Goal: Information Seeking & Learning: Learn about a topic

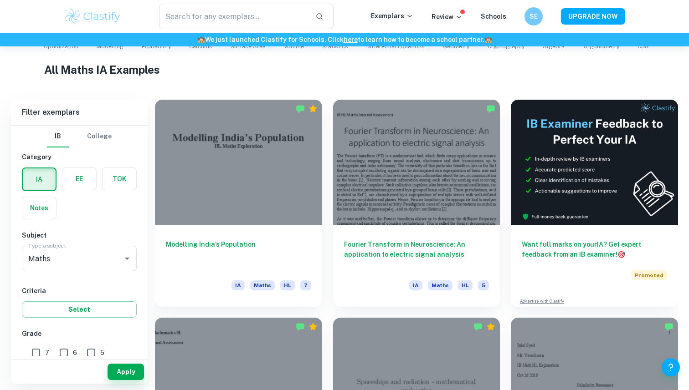
scroll to position [204, 0]
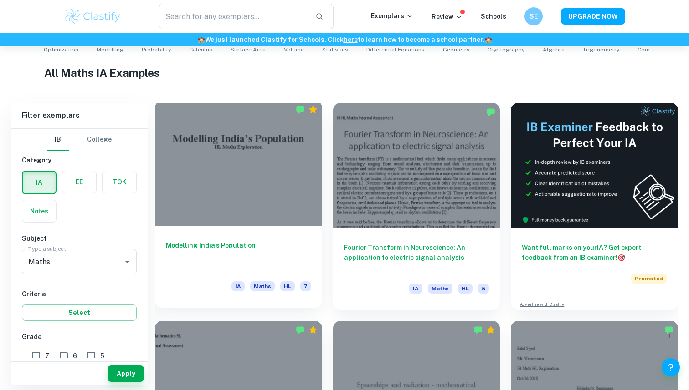
click at [247, 105] on div at bounding box center [238, 163] width 167 height 125
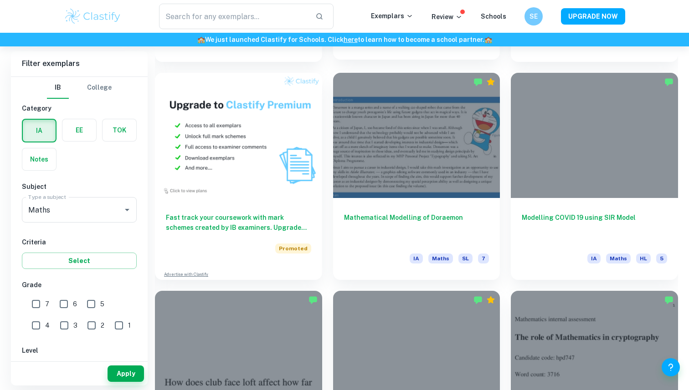
scroll to position [675, 0]
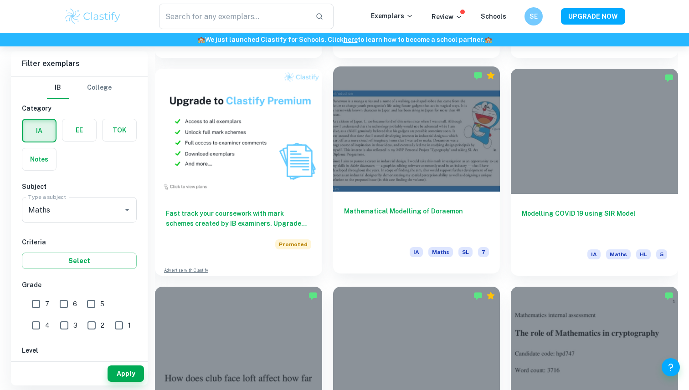
click at [410, 173] on div at bounding box center [416, 129] width 167 height 125
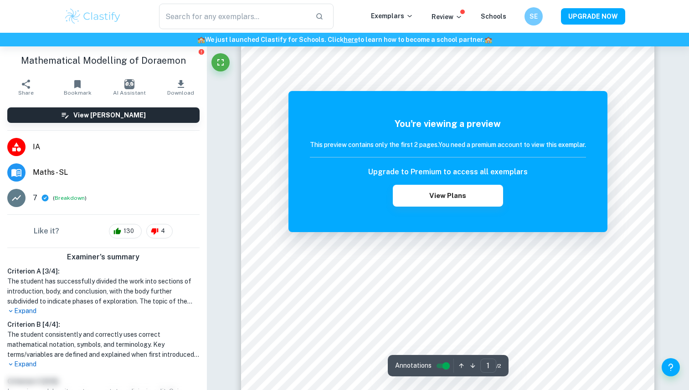
scroll to position [97, 0]
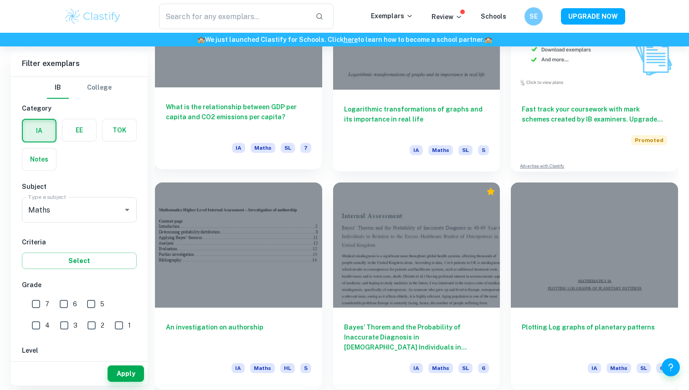
scroll to position [2962, 0]
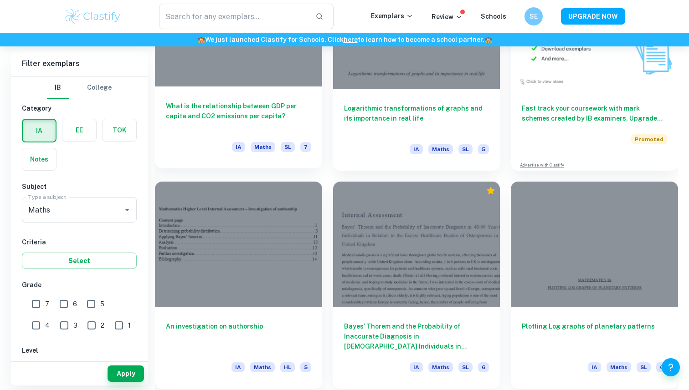
click at [262, 120] on h6 "What is the relationship between GDP per capita and CO2 emissions per capita?" at bounding box center [238, 116] width 145 height 30
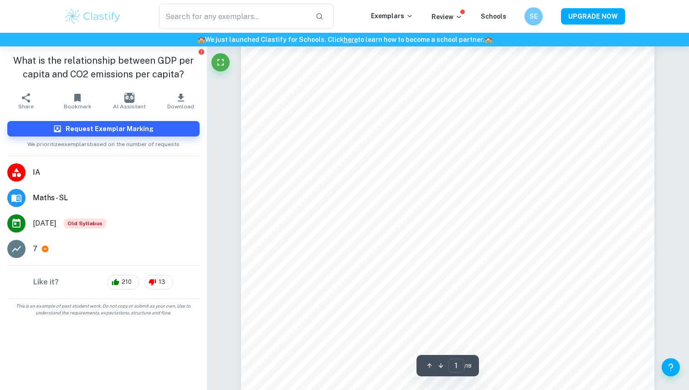
scroll to position [98, 0]
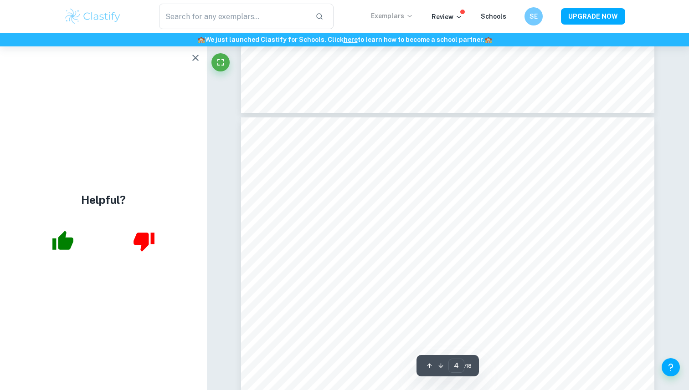
type input "3"
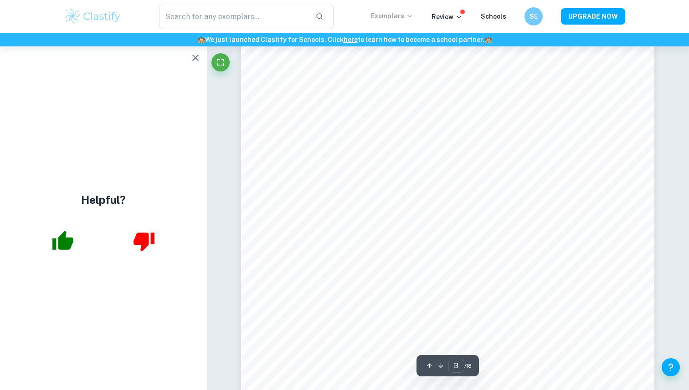
scroll to position [1413, 0]
click at [195, 53] on icon "button" at bounding box center [195, 57] width 11 height 11
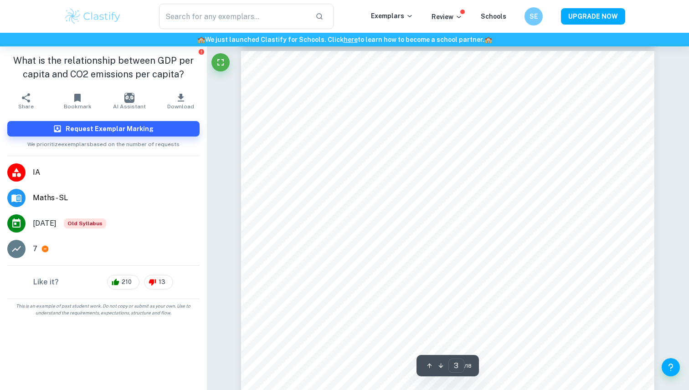
scroll to position [1298, 0]
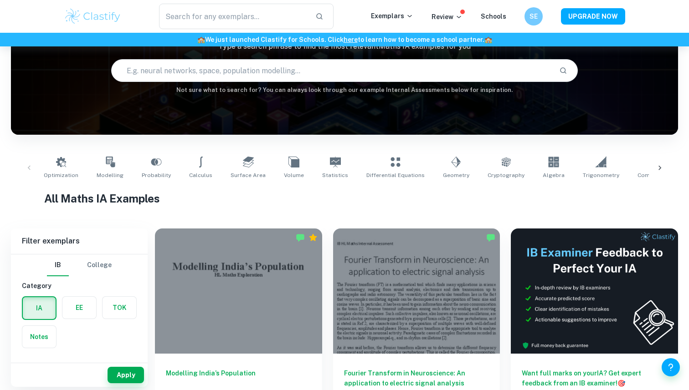
scroll to position [80, 0]
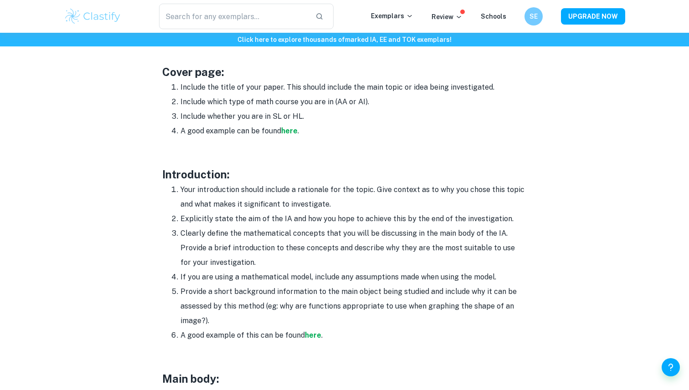
scroll to position [491, 0]
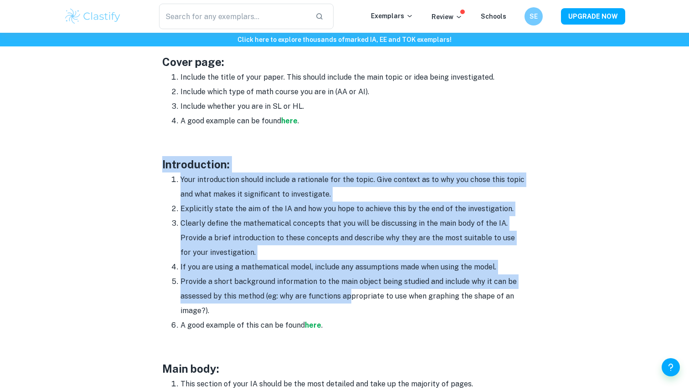
drag, startPoint x: 160, startPoint y: 160, endPoint x: 348, endPoint y: 303, distance: 235.3
click at [349, 303] on div "Math IA Format and Structure By Roxanne • January 12, 2024 Get feedback on your…" at bounding box center [344, 329] width 561 height 1500
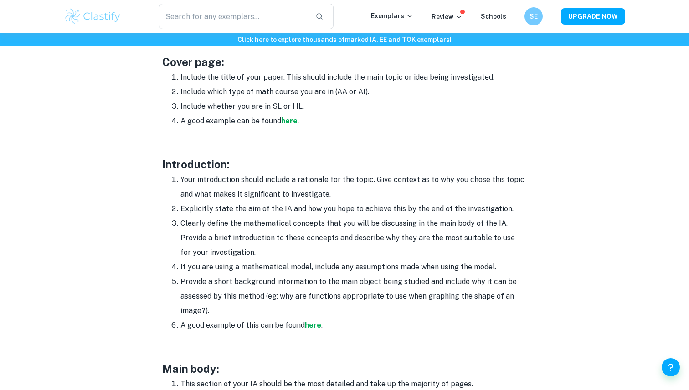
click at [330, 310] on li "Provide a short background information to the main object being studied and inc…" at bounding box center [353, 297] width 346 height 44
click at [314, 328] on strong "here" at bounding box center [313, 325] width 16 height 9
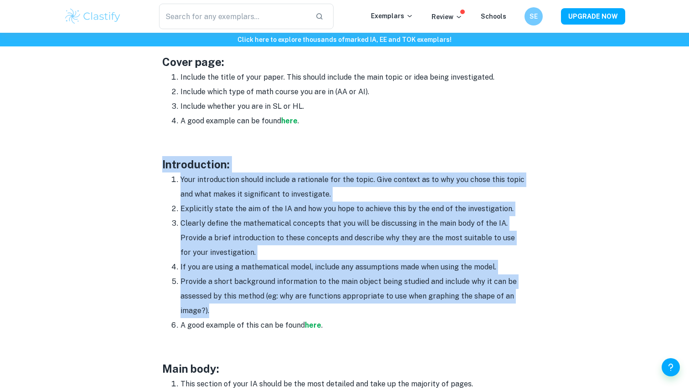
drag, startPoint x: 161, startPoint y: 162, endPoint x: 342, endPoint y: 307, distance: 232.1
click at [342, 307] on div "Math IA Format and Structure By Roxanne • January 12, 2024 Get feedback on your…" at bounding box center [344, 329] width 561 height 1500
click at [342, 307] on li "Provide a short background information to the main object being studied and inc…" at bounding box center [353, 297] width 346 height 44
drag, startPoint x: 170, startPoint y: 179, endPoint x: 320, endPoint y: 306, distance: 195.9
click at [320, 306] on ol "Your introduction should include a rationale for the topic. Give context as to …" at bounding box center [344, 253] width 364 height 160
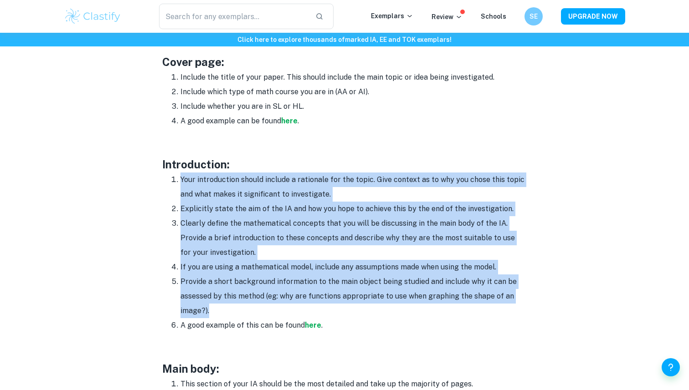
copy ol "Your introduction should include a rationale for the topic. Give context as to …"
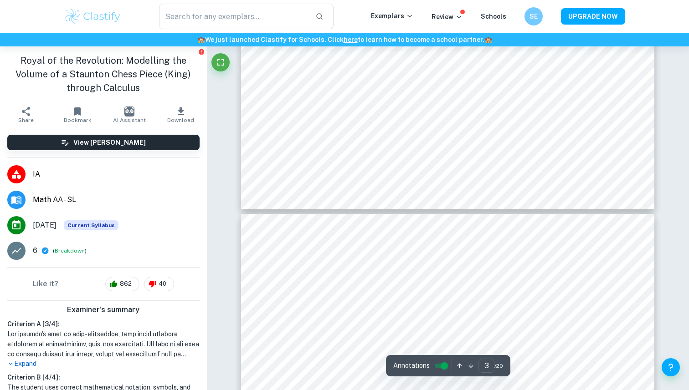
type input "4"
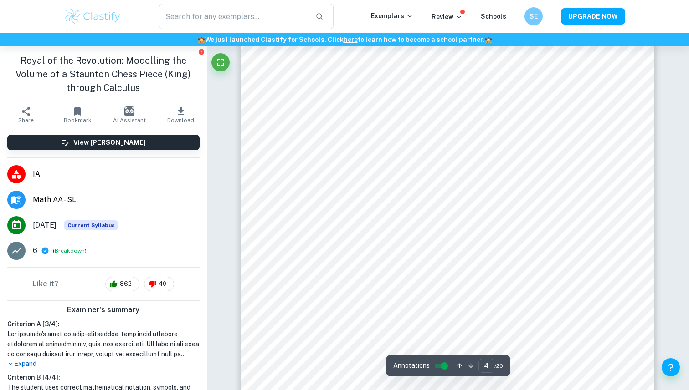
scroll to position [1787, 0]
